Goal: Task Accomplishment & Management: Manage account settings

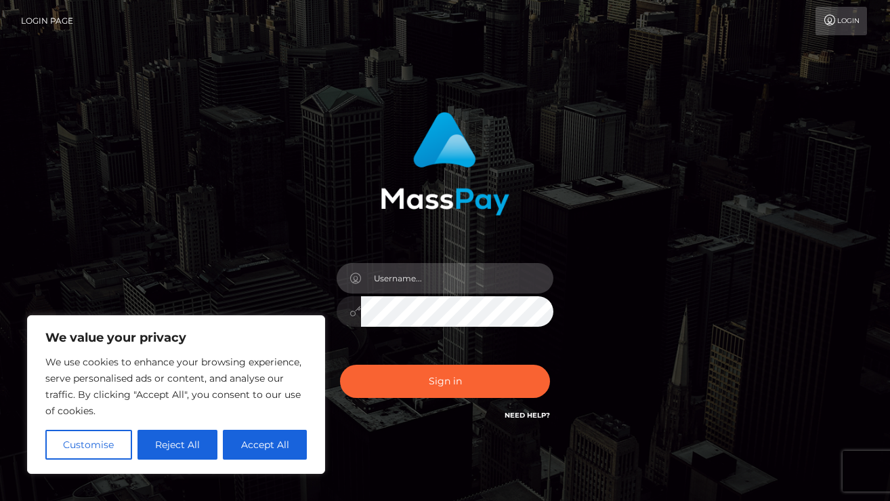
click at [442, 278] on input "text" at bounding box center [457, 278] width 192 height 30
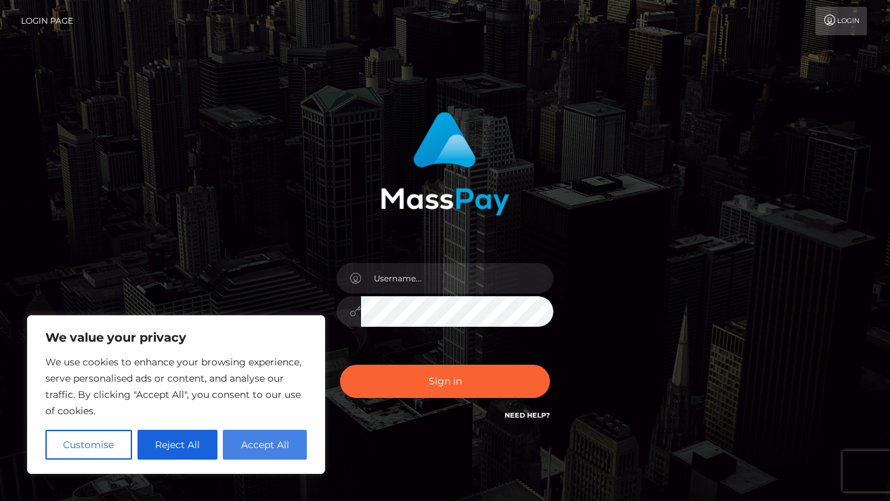
click at [259, 442] on button "Accept All" at bounding box center [265, 445] width 84 height 30
checkbox input "true"
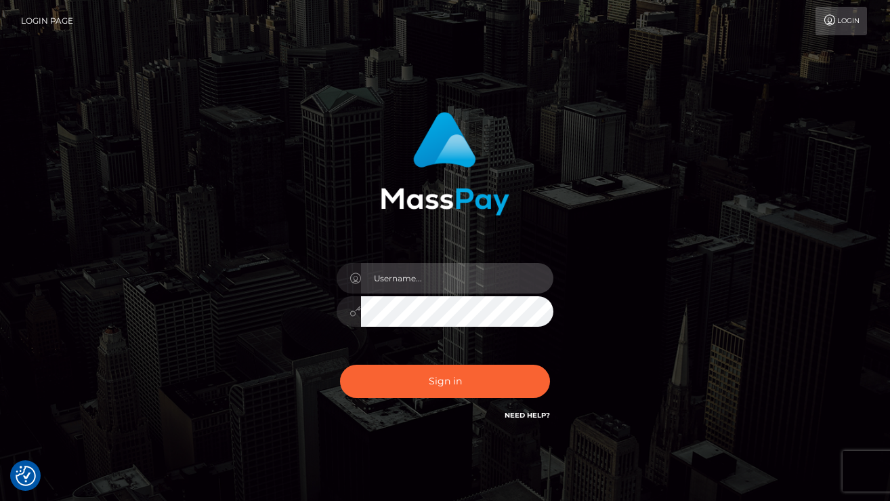
click at [436, 272] on input "text" at bounding box center [457, 278] width 192 height 30
type input "brainsnacks19@gmail.com"
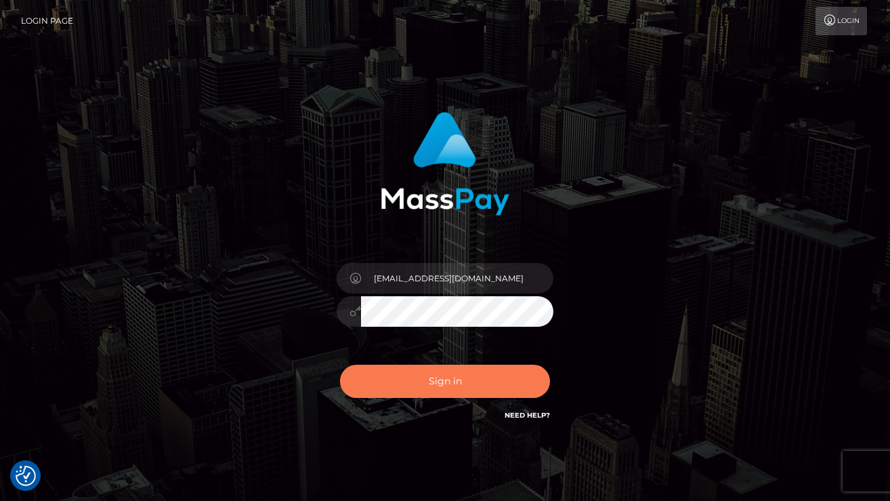
click at [460, 372] on button "Sign in" at bounding box center [445, 381] width 210 height 33
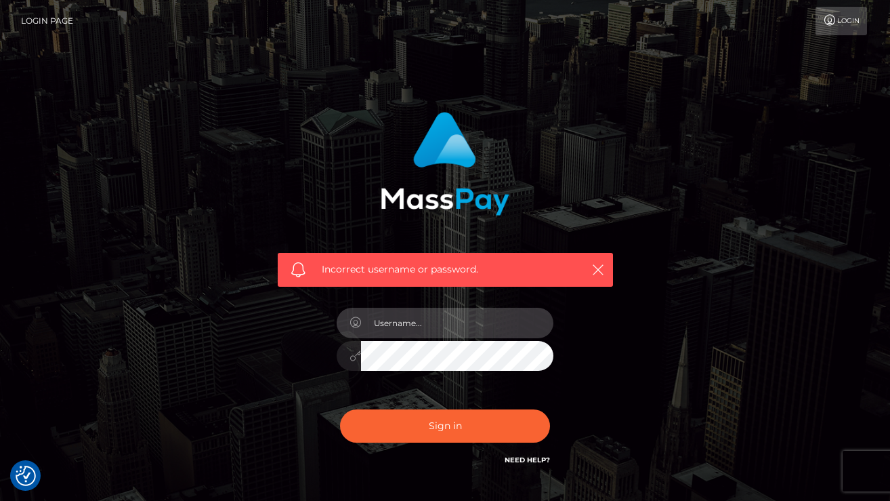
click at [429, 324] on input "text" at bounding box center [457, 323] width 192 height 30
